Goal: Task Accomplishment & Management: Use online tool/utility

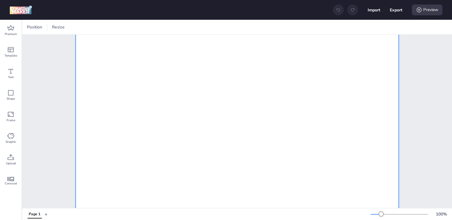
scroll to position [116, 0]
click at [157, 169] on div at bounding box center [237, 223] width 323 height 575
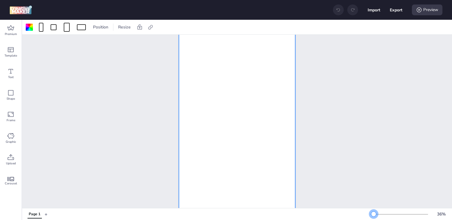
drag, startPoint x: 381, startPoint y: 213, endPoint x: 373, endPoint y: 214, distance: 7.8
click at [373, 214] on div at bounding box center [373, 214] width 5 height 5
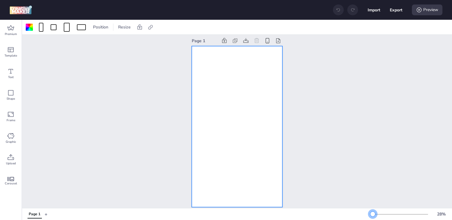
scroll to position [0, 0]
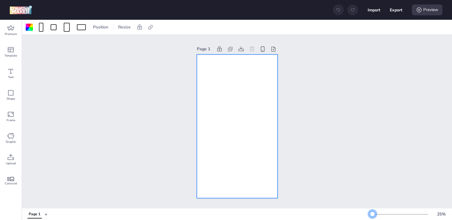
click at [373, 213] on div at bounding box center [372, 214] width 5 height 5
click at [31, 27] on div at bounding box center [29, 27] width 7 height 7
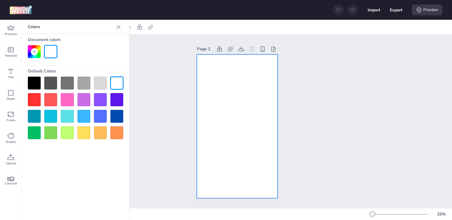
click at [38, 79] on div at bounding box center [34, 83] width 13 height 13
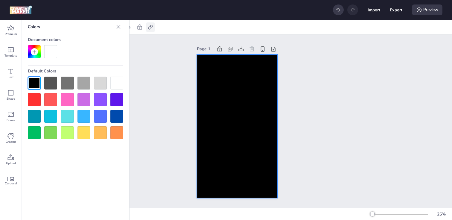
click at [151, 26] on icon at bounding box center [151, 27] width 6 height 6
click at [120, 44] on span "Activate hyperlink" at bounding box center [111, 42] width 33 height 6
click at [91, 44] on input "Activate hyperlink" at bounding box center [89, 45] width 4 height 4
checkbox input "true"
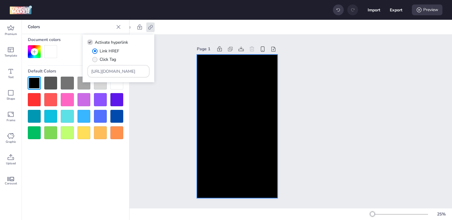
click at [101, 61] on span "Click Tag" at bounding box center [108, 59] width 16 height 6
click at [96, 61] on input "Click Tag" at bounding box center [94, 62] width 4 height 4
radio input "true"
drag, startPoint x: 133, startPoint y: 72, endPoint x: 80, endPoint y: 72, distance: 52.7
click at [80, 72] on body "Import Export Preview Premium Template Text Shape Frame Graphic Upload Carousel…" at bounding box center [226, 110] width 452 height 220
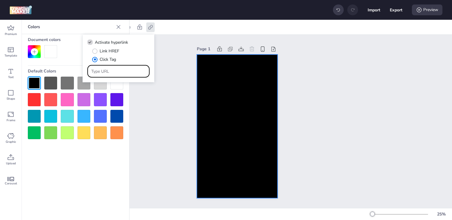
paste input "https://[DOMAIN_NAME]/ddm/trackclk/N1153284.3464950WORTISE/B34059290.429037453;…"
type input "https://[DOMAIN_NAME]/ddm/trackclk/N1153284.3464950WORTISE/B34059290.429037453;…"
click at [9, 157] on icon at bounding box center [10, 157] width 7 height 7
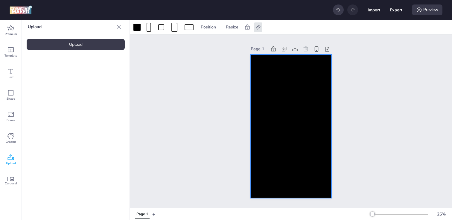
click at [61, 45] on div "Upload" at bounding box center [76, 44] width 98 height 11
click at [58, 82] on video at bounding box center [51, 84] width 48 height 24
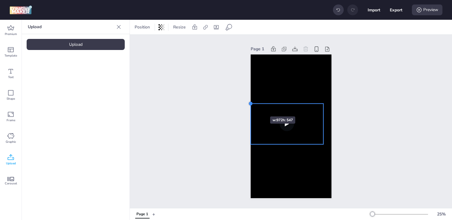
drag, startPoint x: 260, startPoint y: 108, endPoint x: 252, endPoint y: 106, distance: 8.4
click at [252, 106] on div at bounding box center [250, 103] width 5 height 5
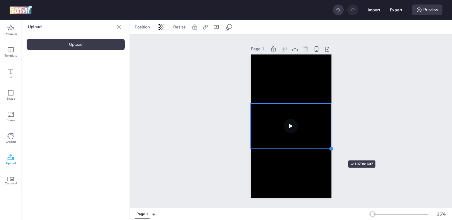
drag, startPoint x: 323, startPoint y: 145, endPoint x: 330, endPoint y: 150, distance: 8.2
click at [330, 150] on div at bounding box center [331, 148] width 5 height 5
click at [274, 130] on video at bounding box center [291, 126] width 81 height 45
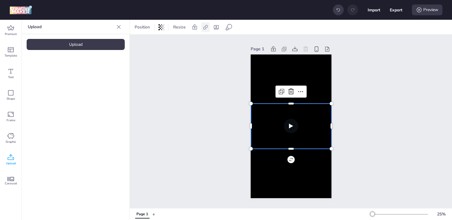
click at [204, 30] on div at bounding box center [205, 27] width 8 height 10
click at [174, 43] on span "Activate hyperlink" at bounding box center [166, 42] width 33 height 6
click at [146, 43] on input "Activate hyperlink" at bounding box center [144, 45] width 4 height 4
checkbox input "true"
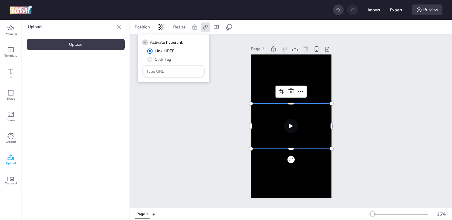
click at [156, 57] on span "Click Tag" at bounding box center [163, 59] width 16 height 6
click at [151, 60] on input "Click Tag" at bounding box center [149, 62] width 4 height 4
radio input "true"
click at [165, 69] on input "Type URL" at bounding box center [173, 71] width 55 height 6
paste input "https://[DOMAIN_NAME]/ddm/trackclk/N1153284.3464950WORTISE/B34059290.429037453;…"
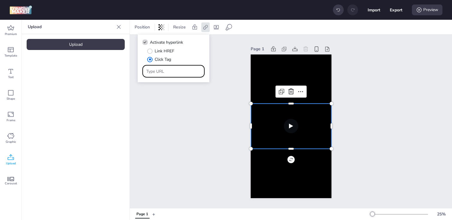
type input "https://[DOMAIN_NAME]/ddm/trackclk/N1153284.3464950WORTISE/B34059290.429037453;…"
click at [179, 125] on div "Page 1" at bounding box center [291, 121] width 322 height 173
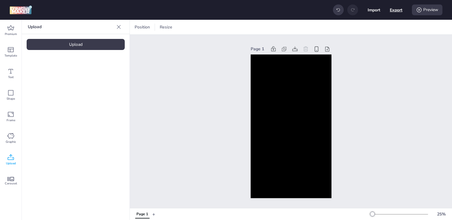
click at [391, 12] on button "Export" at bounding box center [396, 10] width 13 height 13
select select "html"
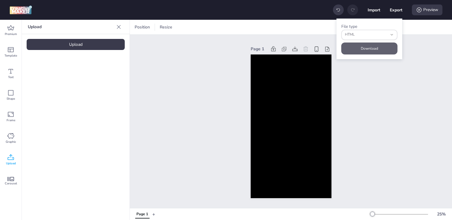
click at [376, 48] on button "Download" at bounding box center [369, 48] width 56 height 12
